Goal: Use online tool/utility: Utilize a website feature to perform a specific function

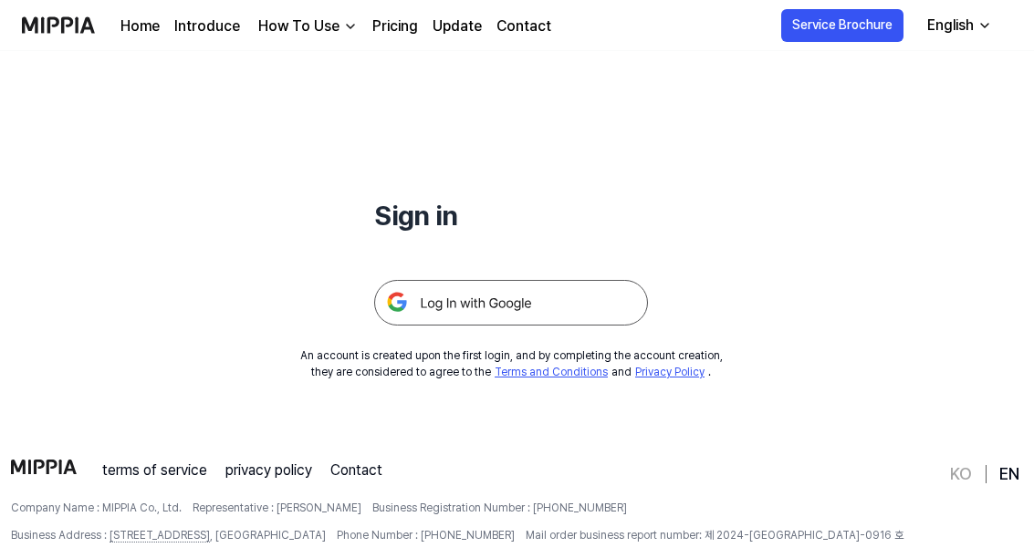
click at [595, 300] on img at bounding box center [511, 303] width 274 height 46
click at [545, 307] on img at bounding box center [511, 303] width 274 height 46
click at [507, 293] on img at bounding box center [511, 303] width 274 height 46
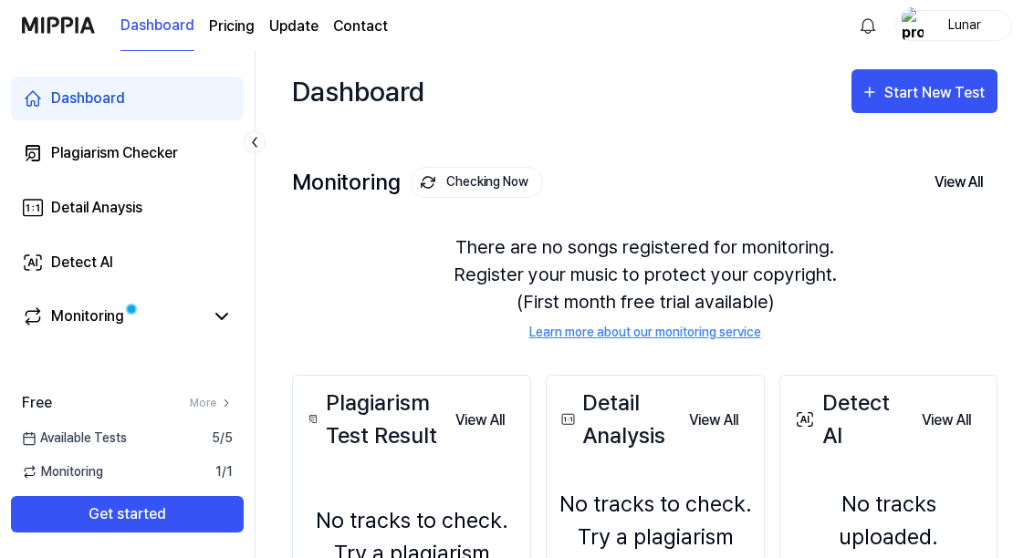
click at [936, 94] on div "Start New Test" at bounding box center [936, 93] width 104 height 24
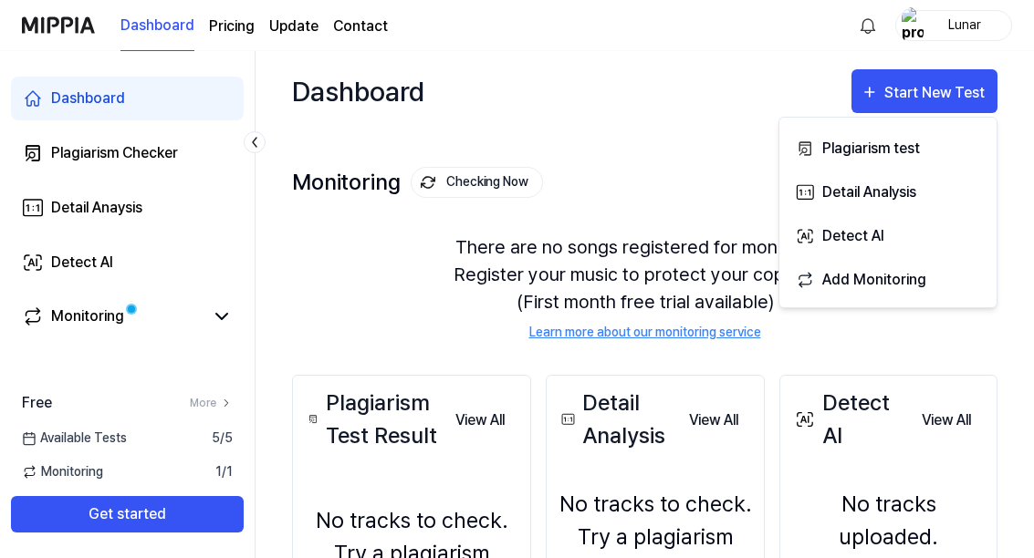
click at [950, 143] on div "Plagiarism test" at bounding box center [901, 149] width 159 height 24
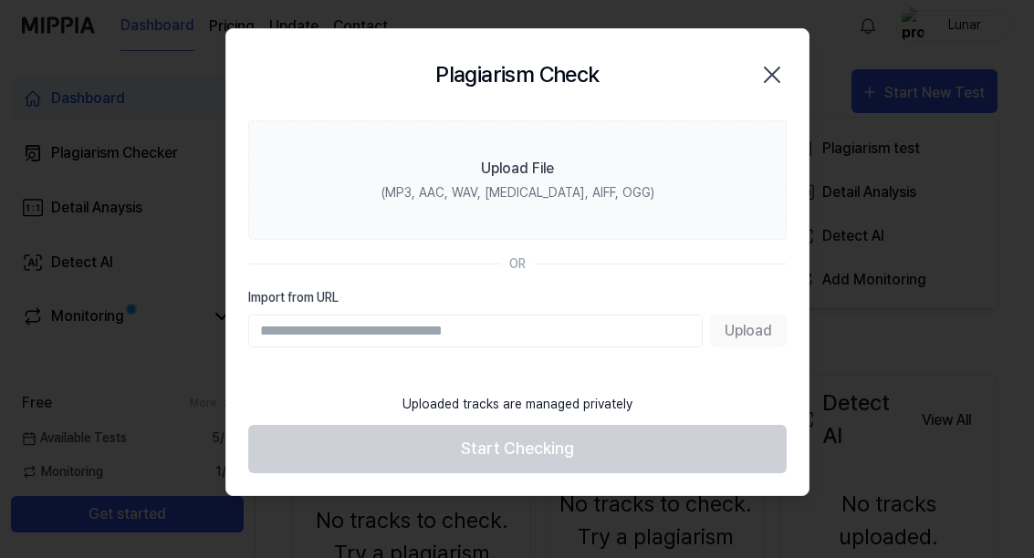
click at [634, 182] on label "Upload File (MP3, AAC, WAV, FLAC, AIFF, OGG)" at bounding box center [517, 180] width 538 height 120
click at [0, 0] on input "Upload File (MP3, AAC, WAV, FLAC, AIFF, OGG)" at bounding box center [0, 0] width 0 height 0
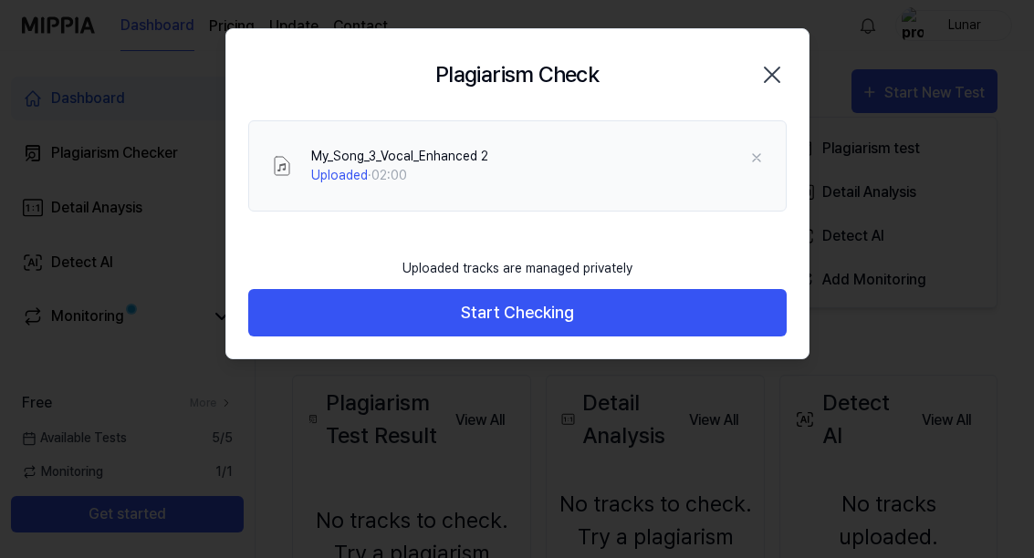
click at [781, 67] on icon "button" at bounding box center [771, 74] width 29 height 29
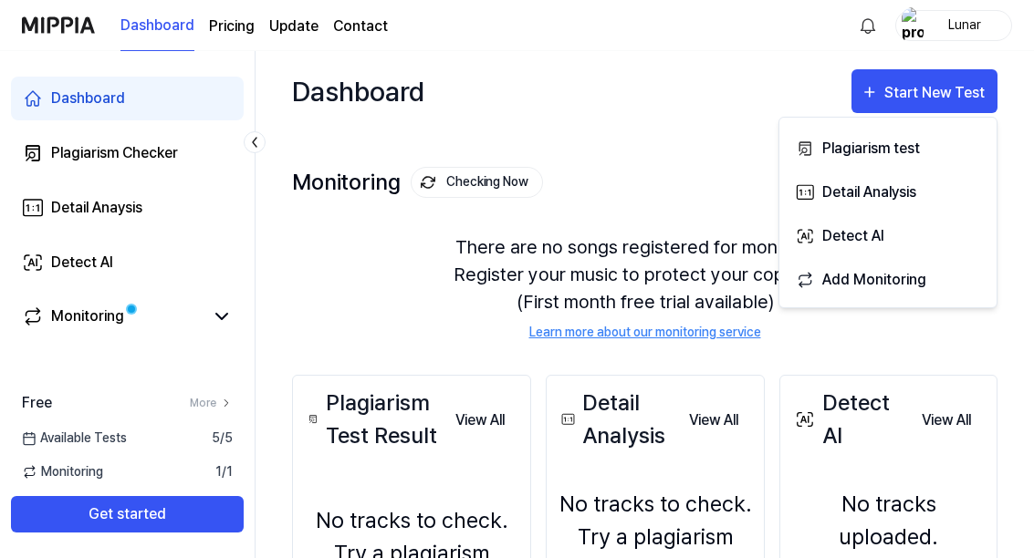
click at [963, 95] on div "Start New Test" at bounding box center [936, 93] width 104 height 24
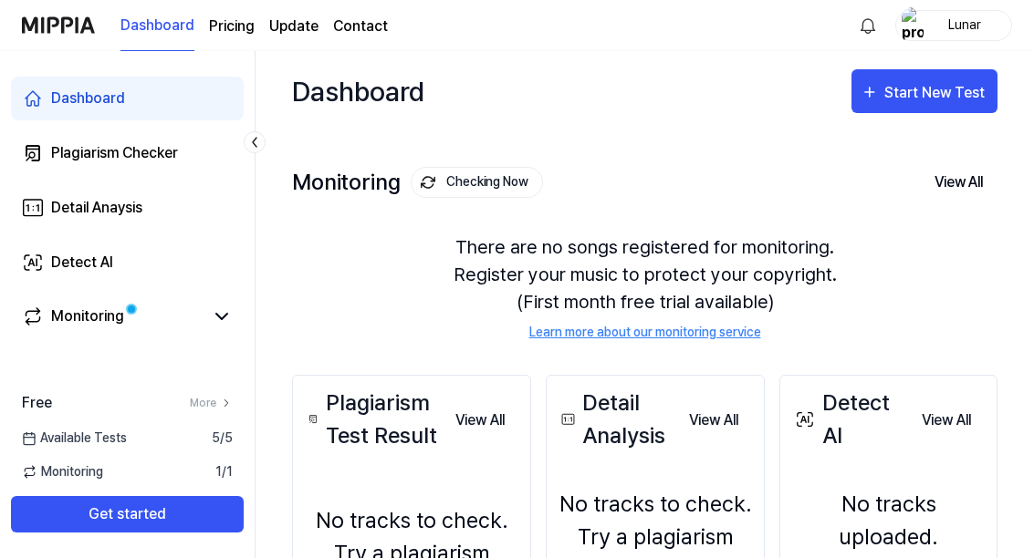
click at [966, 87] on div "Start New Test" at bounding box center [936, 93] width 104 height 24
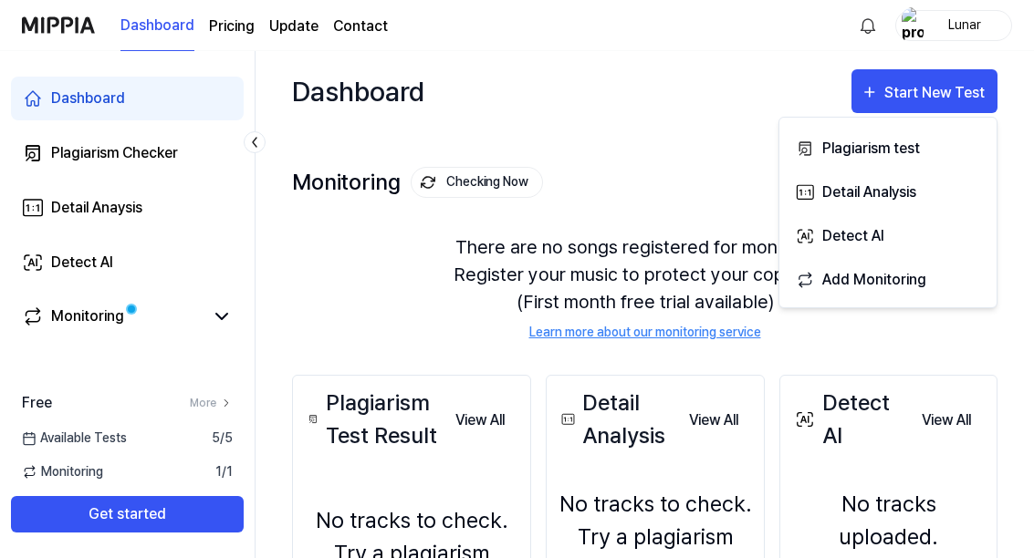
click at [945, 156] on div "Plagiarism test" at bounding box center [901, 149] width 159 height 24
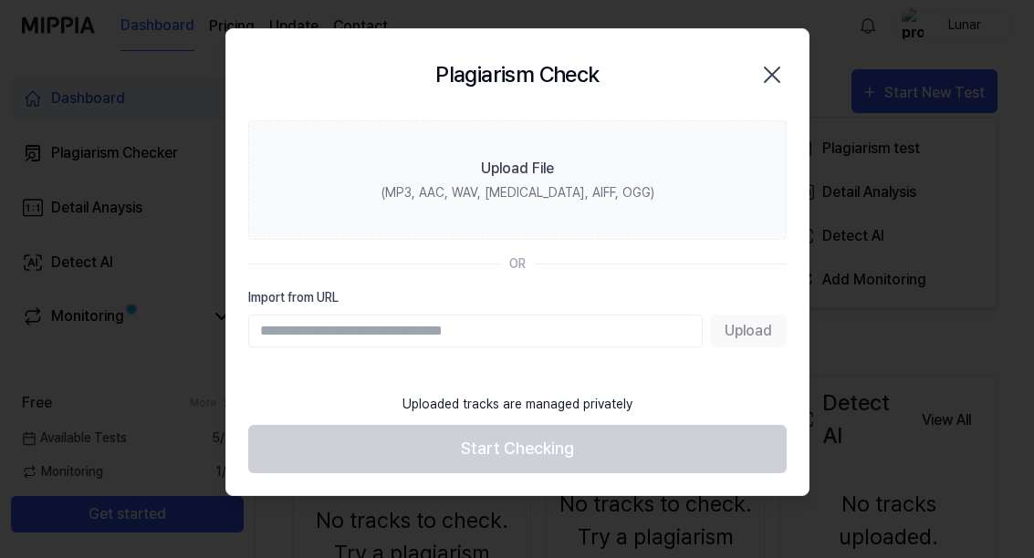
click at [711, 83] on div "Plagiarism Check Close" at bounding box center [517, 74] width 538 height 47
click at [691, 177] on label "Upload File (MP3, AAC, WAV, FLAC, AIFF, OGG)" at bounding box center [517, 180] width 538 height 120
click at [0, 0] on input "Upload File (MP3, AAC, WAV, FLAC, AIFF, OGG)" at bounding box center [0, 0] width 0 height 0
click at [690, 173] on label "Upload File (MP3, AAC, WAV, FLAC, AIFF, OGG)" at bounding box center [517, 180] width 538 height 120
click at [0, 0] on input "Upload File (MP3, AAC, WAV, FLAC, AIFF, OGG)" at bounding box center [0, 0] width 0 height 0
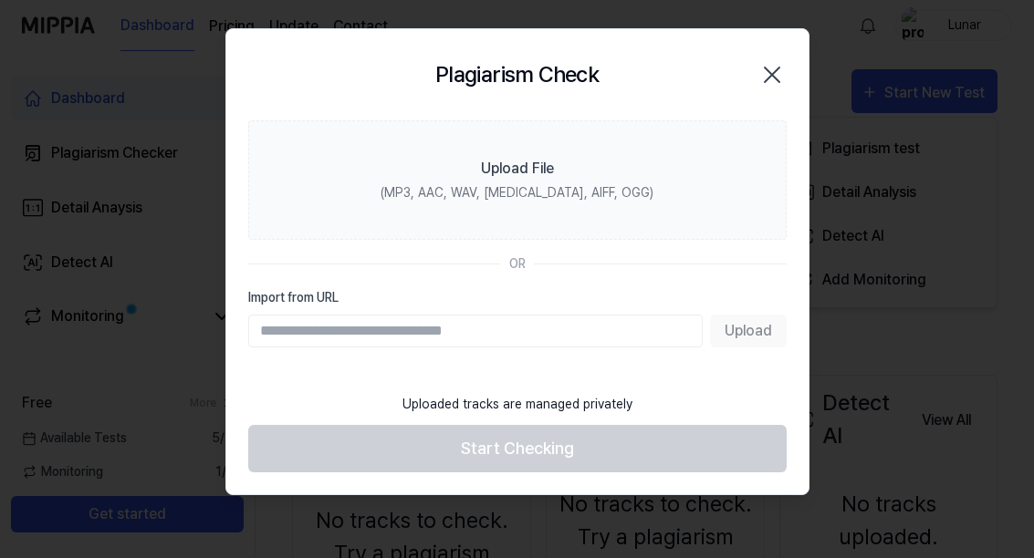
click at [772, 81] on icon "button" at bounding box center [771, 74] width 29 height 29
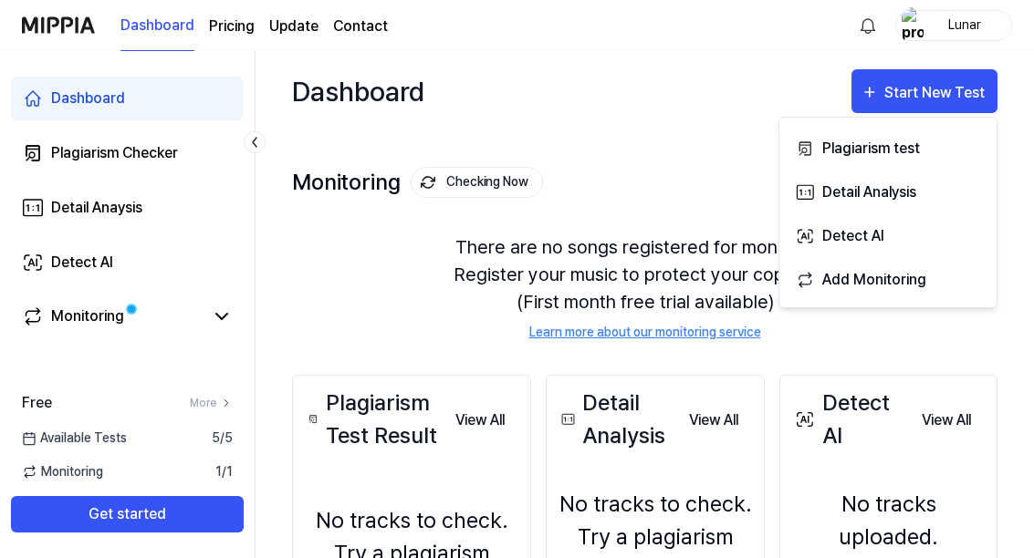
click at [895, 156] on div "Plagiarism test" at bounding box center [901, 149] width 159 height 24
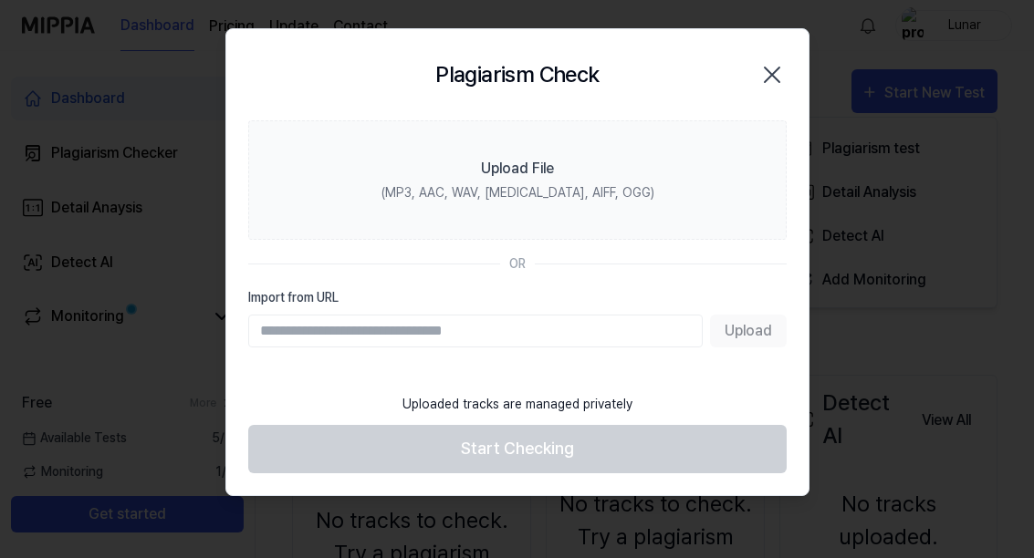
click at [597, 121] on label "Upload File (MP3, AAC, WAV, FLAC, AIFF, OGG)" at bounding box center [517, 180] width 538 height 120
click at [0, 0] on input "Upload File (MP3, AAC, WAV, FLAC, AIFF, OGG)" at bounding box center [0, 0] width 0 height 0
click at [640, 163] on label "Upload File (MP3, AAC, WAV, FLAC, AIFF, OGG)" at bounding box center [517, 180] width 538 height 120
click at [0, 0] on input "Upload File (MP3, AAC, WAV, FLAC, AIFF, OGG)" at bounding box center [0, 0] width 0 height 0
click at [499, 203] on label "Upload File (MP3, AAC, WAV, FLAC, AIFF, OGG)" at bounding box center [517, 180] width 538 height 120
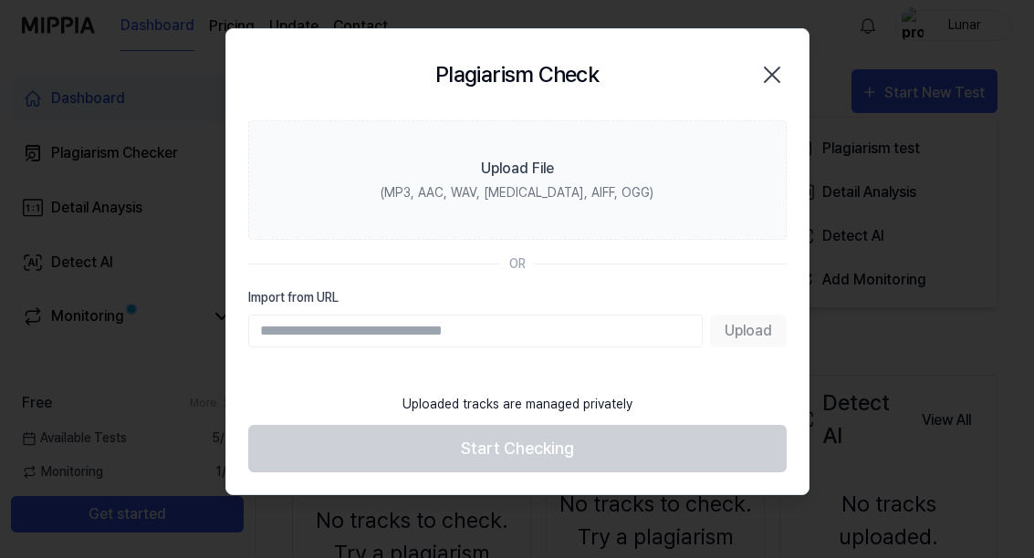
click at [0, 0] on input "Upload File (MP3, AAC, WAV, FLAC, AIFF, OGG)" at bounding box center [0, 0] width 0 height 0
click at [772, 62] on icon "button" at bounding box center [771, 74] width 29 height 29
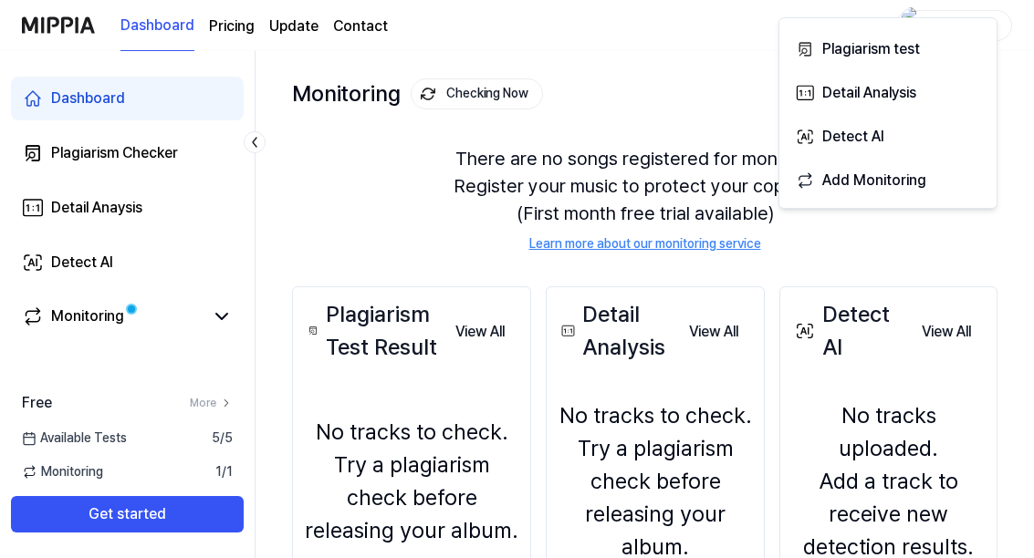
scroll to position [85, 0]
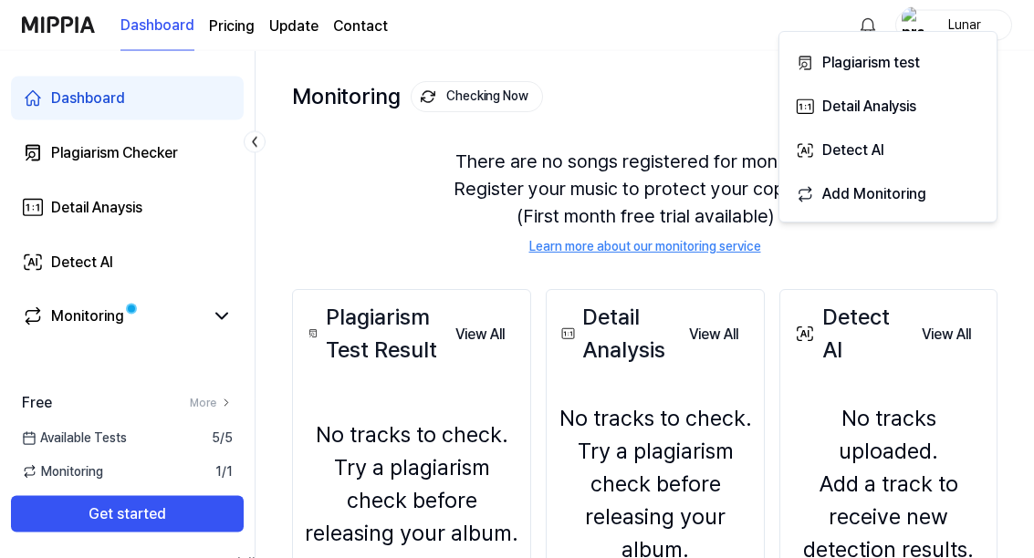
click at [27, 149] on icon at bounding box center [32, 153] width 13 height 15
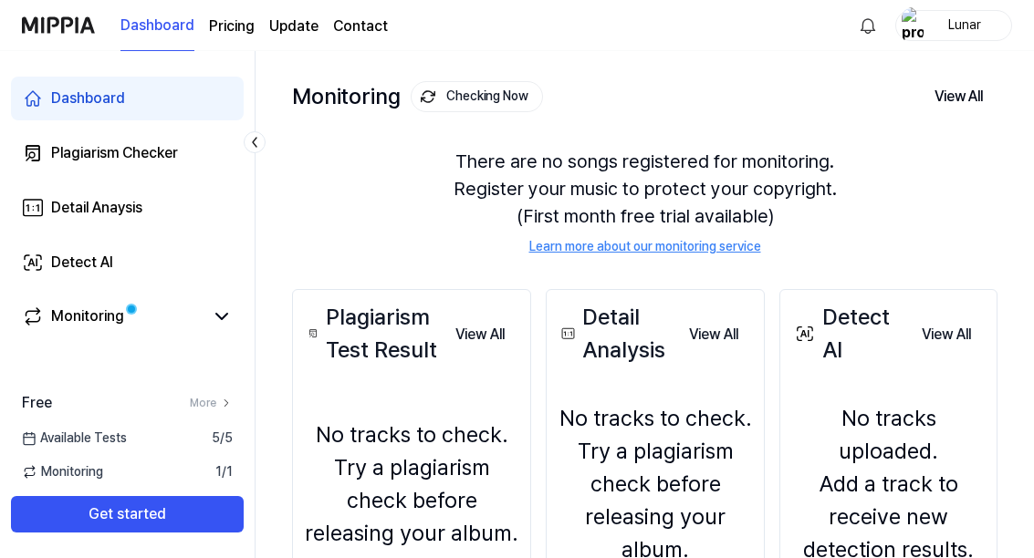
scroll to position [77, 0]
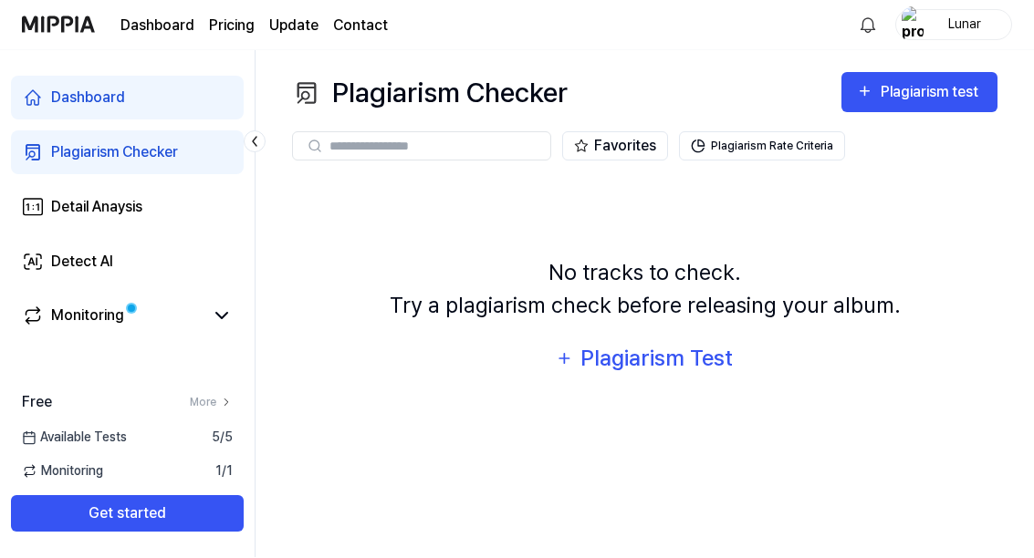
click at [661, 338] on button "Plagiarism Test" at bounding box center [645, 360] width 202 height 44
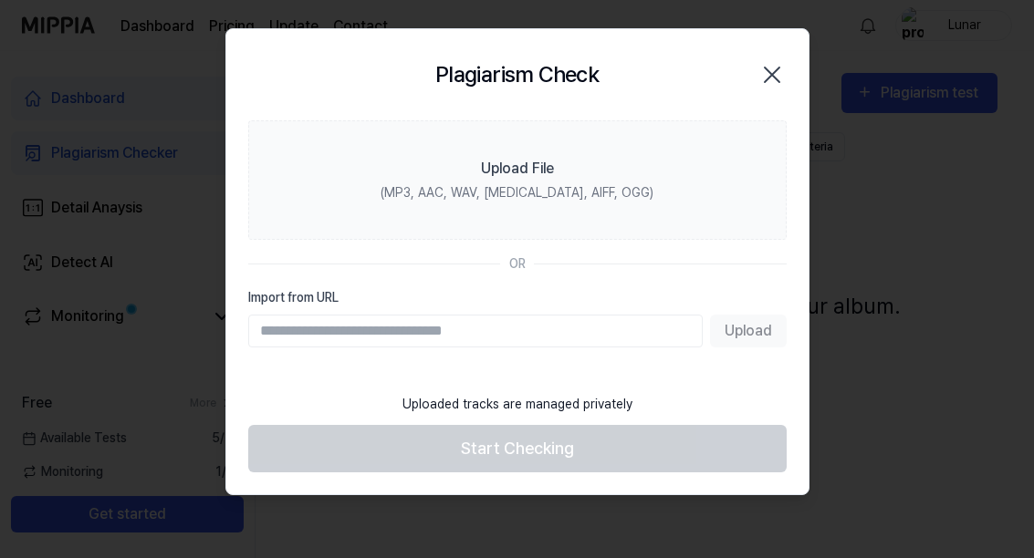
click at [400, 196] on label "Upload File (MP3, AAC, WAV, FLAC, AIFF, OGG)" at bounding box center [517, 180] width 538 height 120
click at [0, 0] on input "Upload File (MP3, AAC, WAV, FLAC, AIFF, OGG)" at bounding box center [0, 0] width 0 height 0
click at [573, 229] on label "Upload File (MP3, AAC, WAV, FLAC, AIFF, OGG)" at bounding box center [517, 180] width 538 height 120
click at [0, 0] on input "Upload File (MP3, AAC, WAV, FLAC, AIFF, OGG)" at bounding box center [0, 0] width 0 height 0
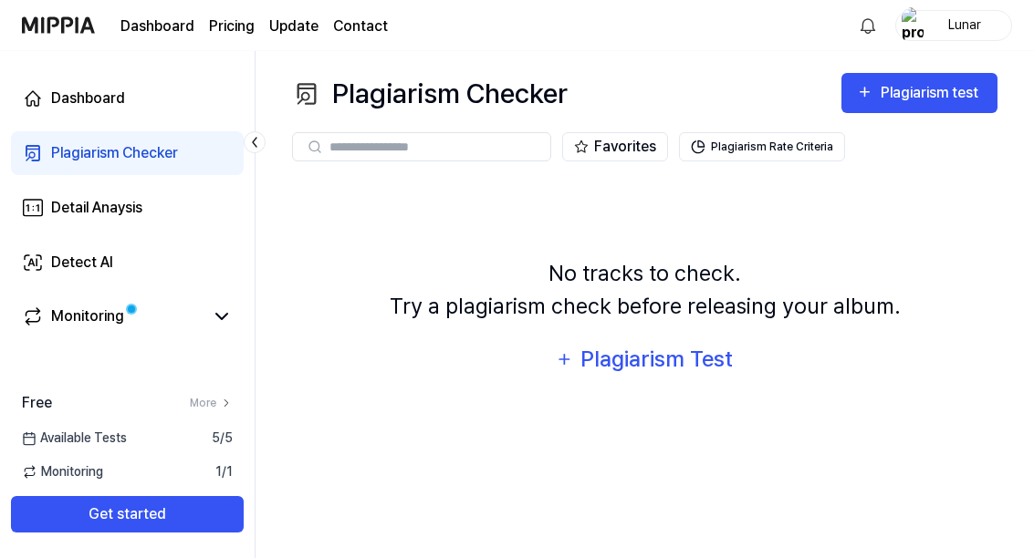
click at [704, 338] on button "Plagiarism Test" at bounding box center [645, 360] width 202 height 44
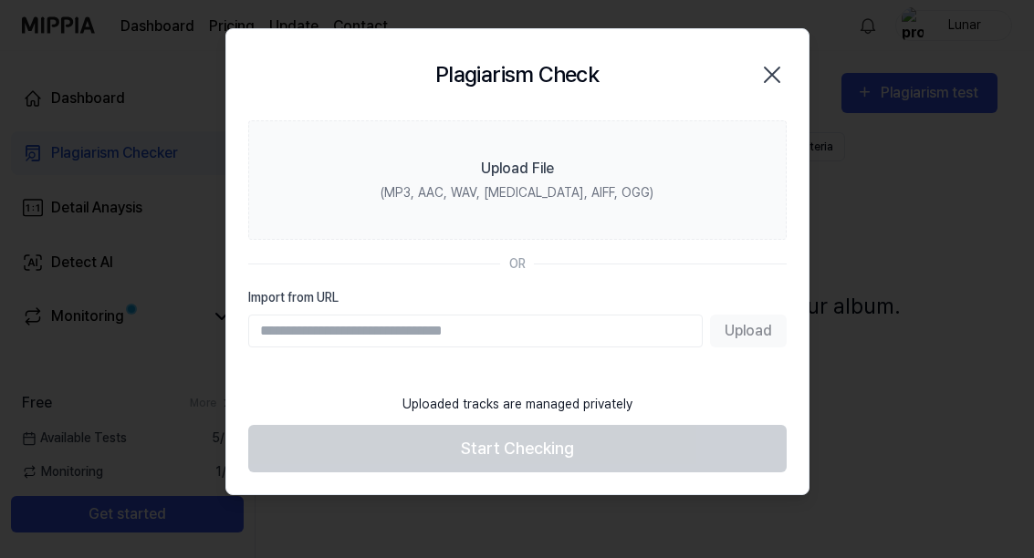
click at [703, 120] on label "Upload File (MP3, AAC, WAV, [MEDICAL_DATA], AIFF, OGG)" at bounding box center [517, 180] width 538 height 120
click at [0, 0] on input "Upload File (MP3, AAC, WAV, [MEDICAL_DATA], AIFF, OGG)" at bounding box center [0, 0] width 0 height 0
